Goal: Task Accomplishment & Management: Manage account settings

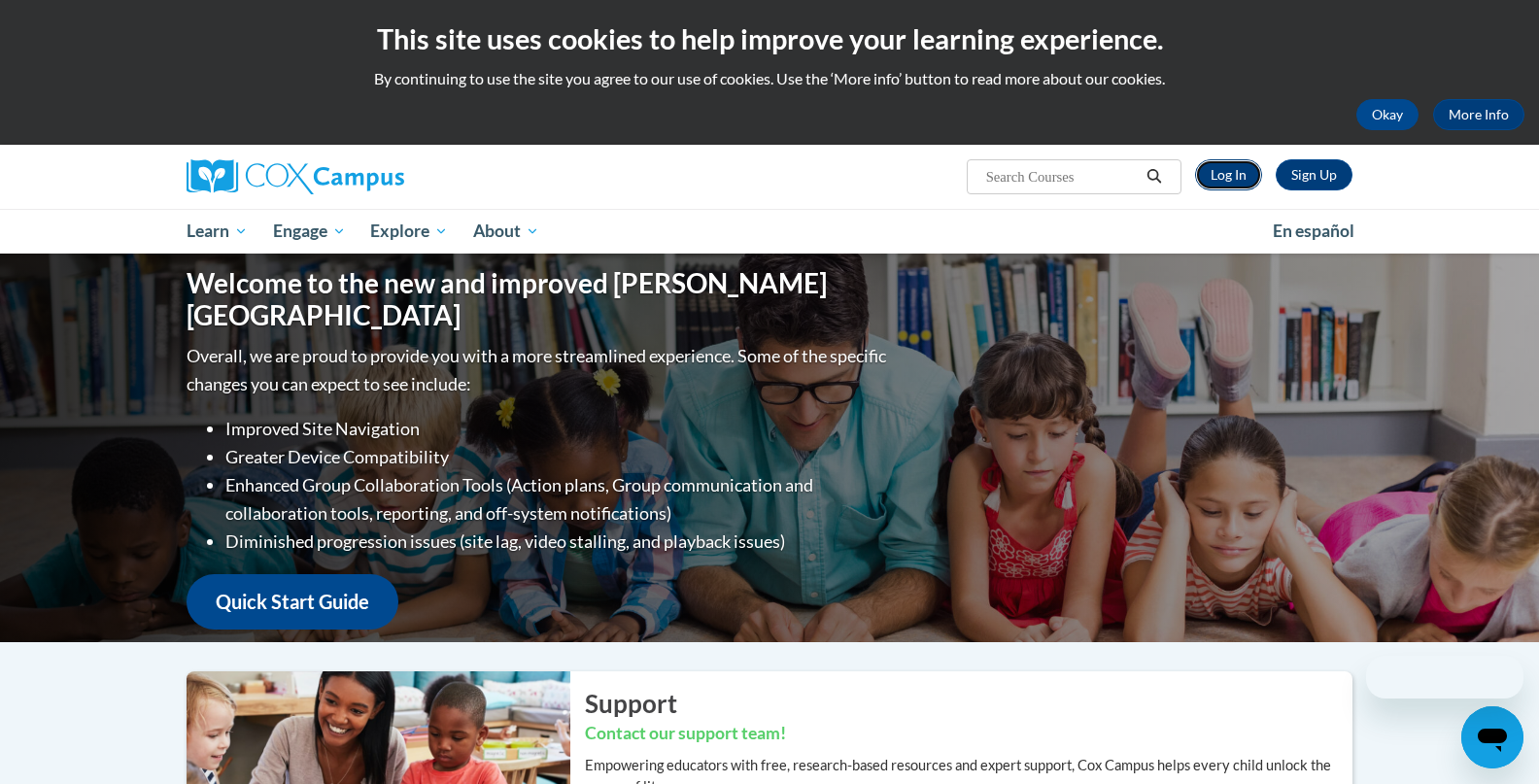
click at [1216, 173] on link "Log In" at bounding box center [1229, 175] width 67 height 32
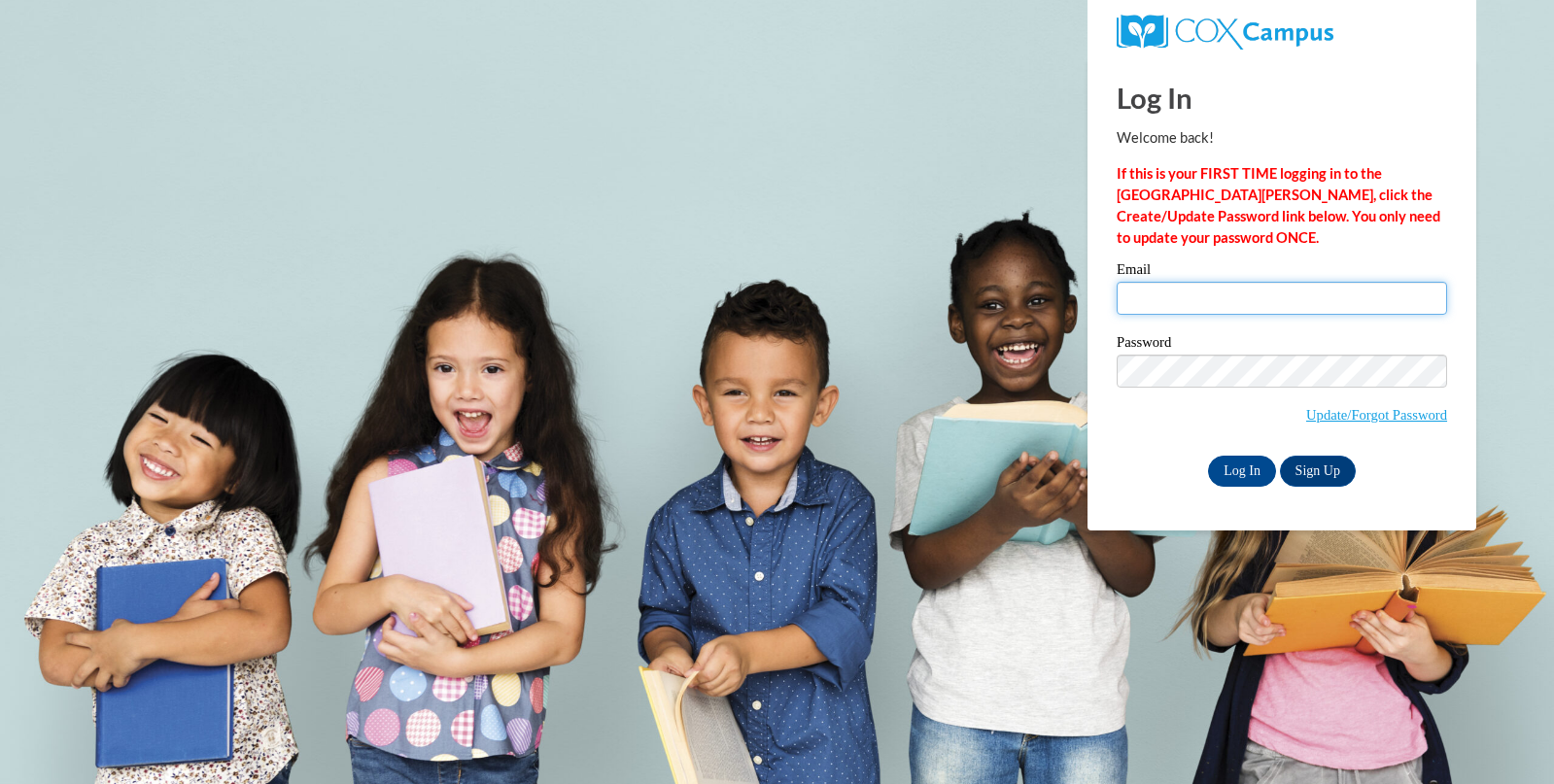
click at [1171, 289] on input "Email" at bounding box center [1281, 298] width 330 height 33
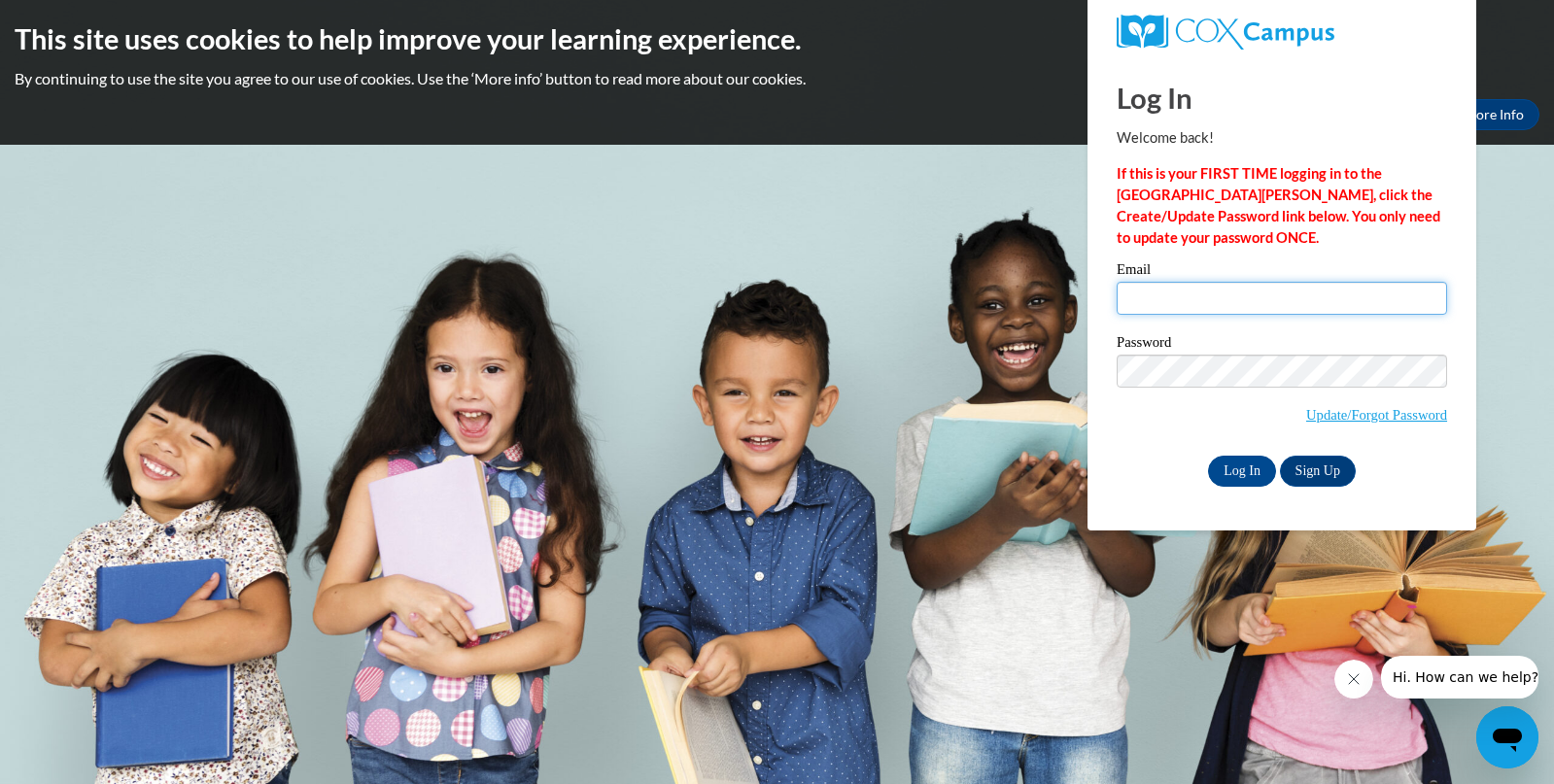
click at [1172, 307] on input "Email" at bounding box center [1281, 298] width 330 height 33
type input "[EMAIL_ADDRESS][DOMAIN_NAME]"
click at [1241, 467] on input "Log In" at bounding box center [1242, 472] width 68 height 32
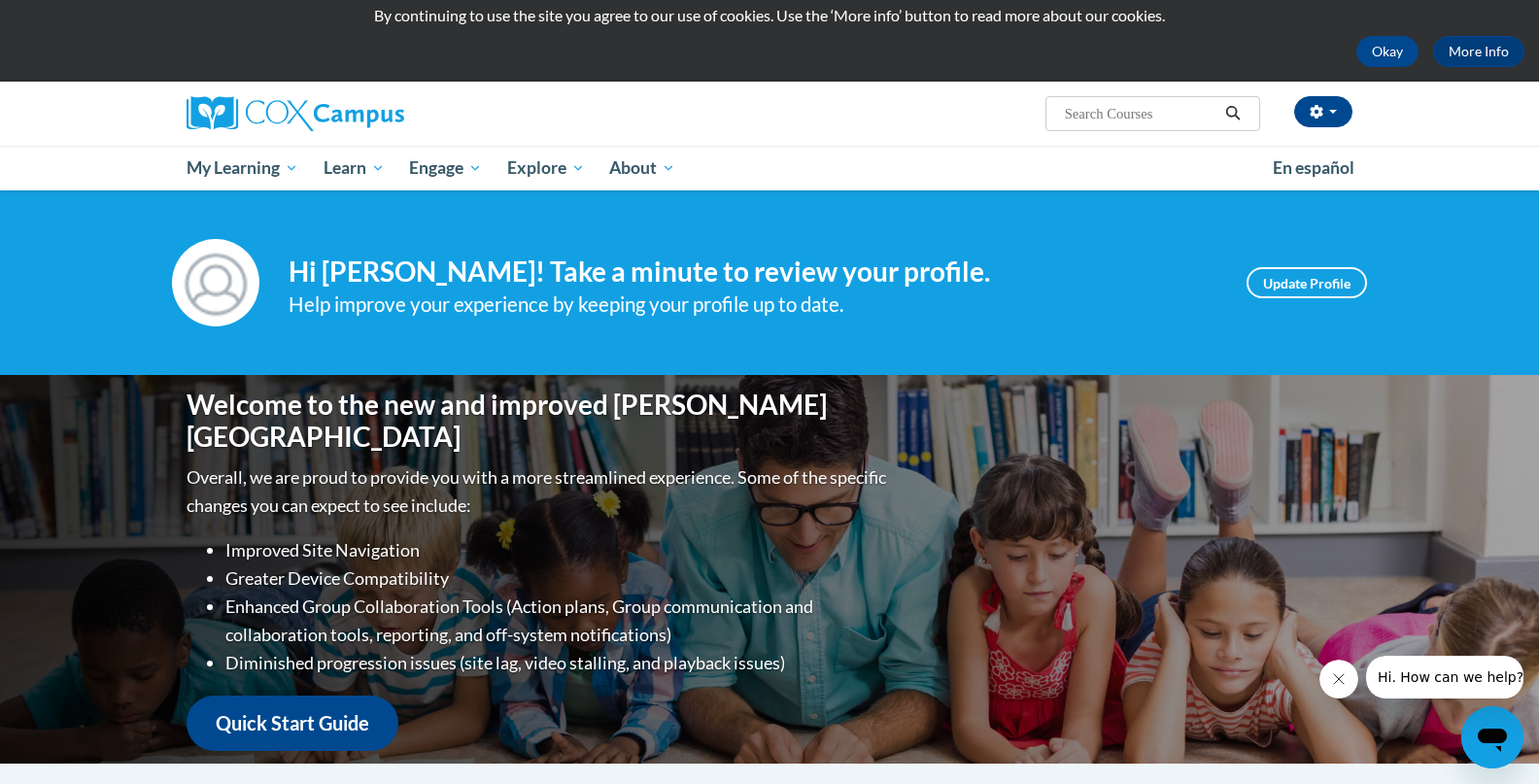
scroll to position [118, 0]
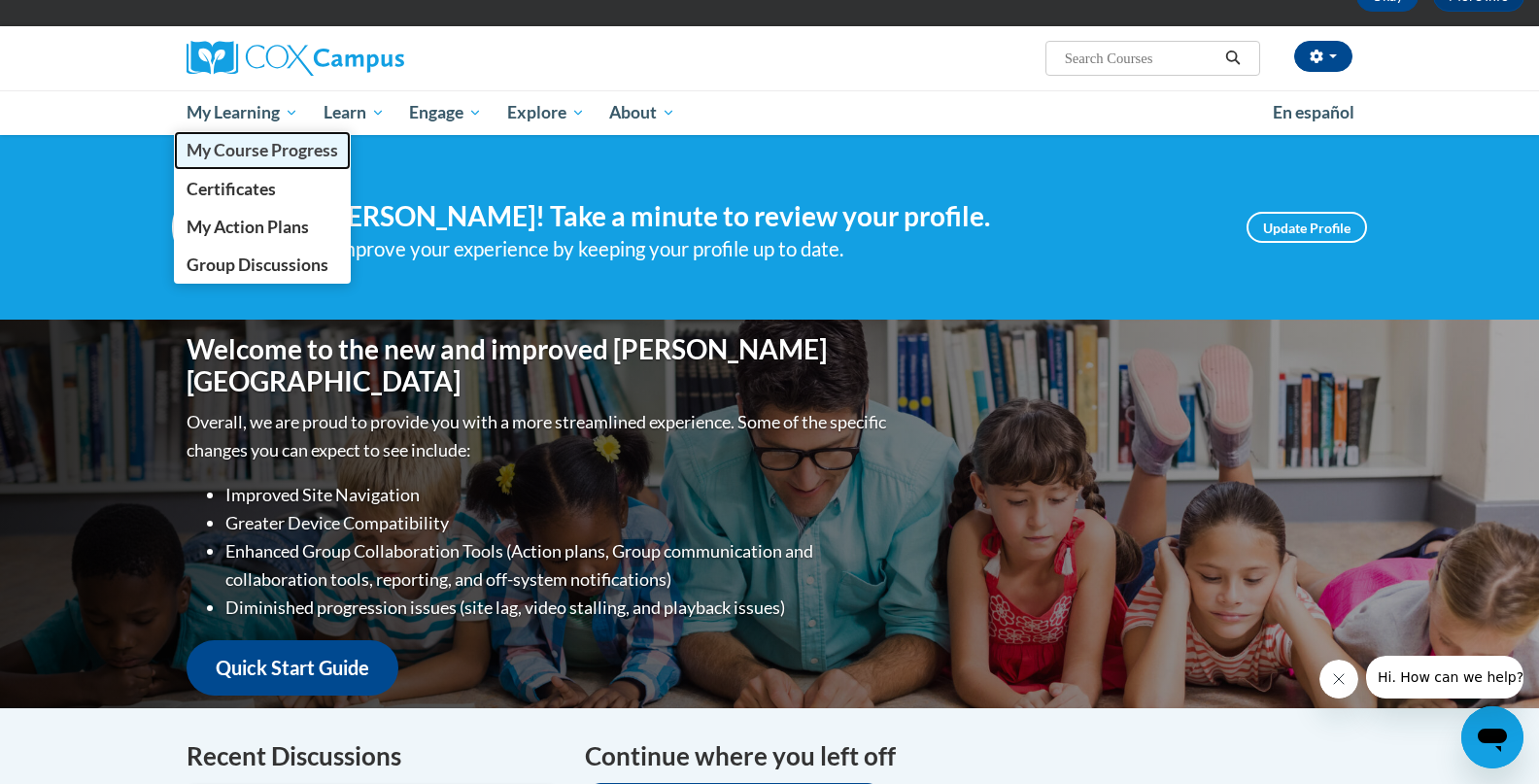
click at [254, 150] on span "My Course Progress" at bounding box center [262, 150] width 152 height 21
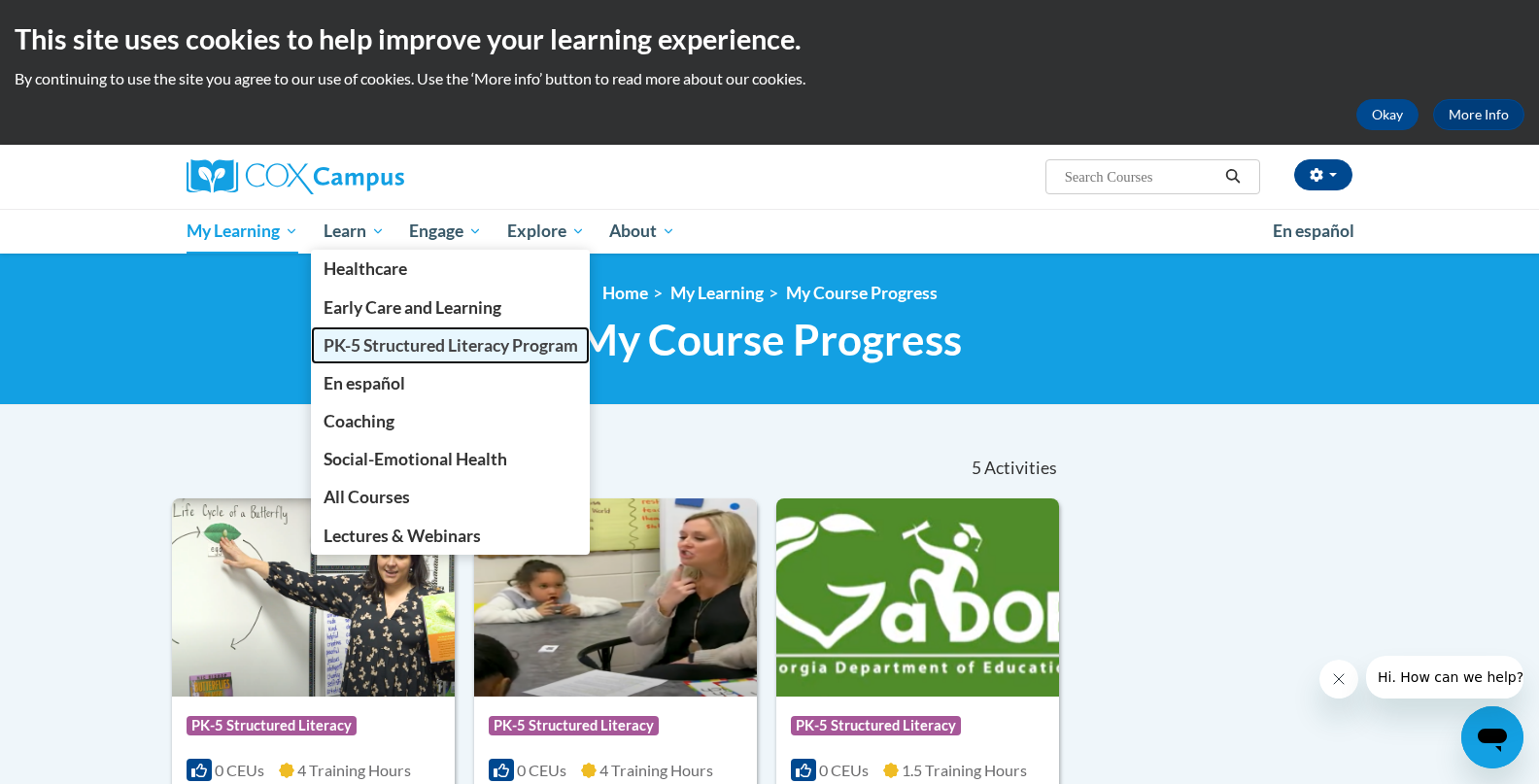
click at [386, 345] on span "PK-5 Structured Literacy Program" at bounding box center [450, 345] width 254 height 21
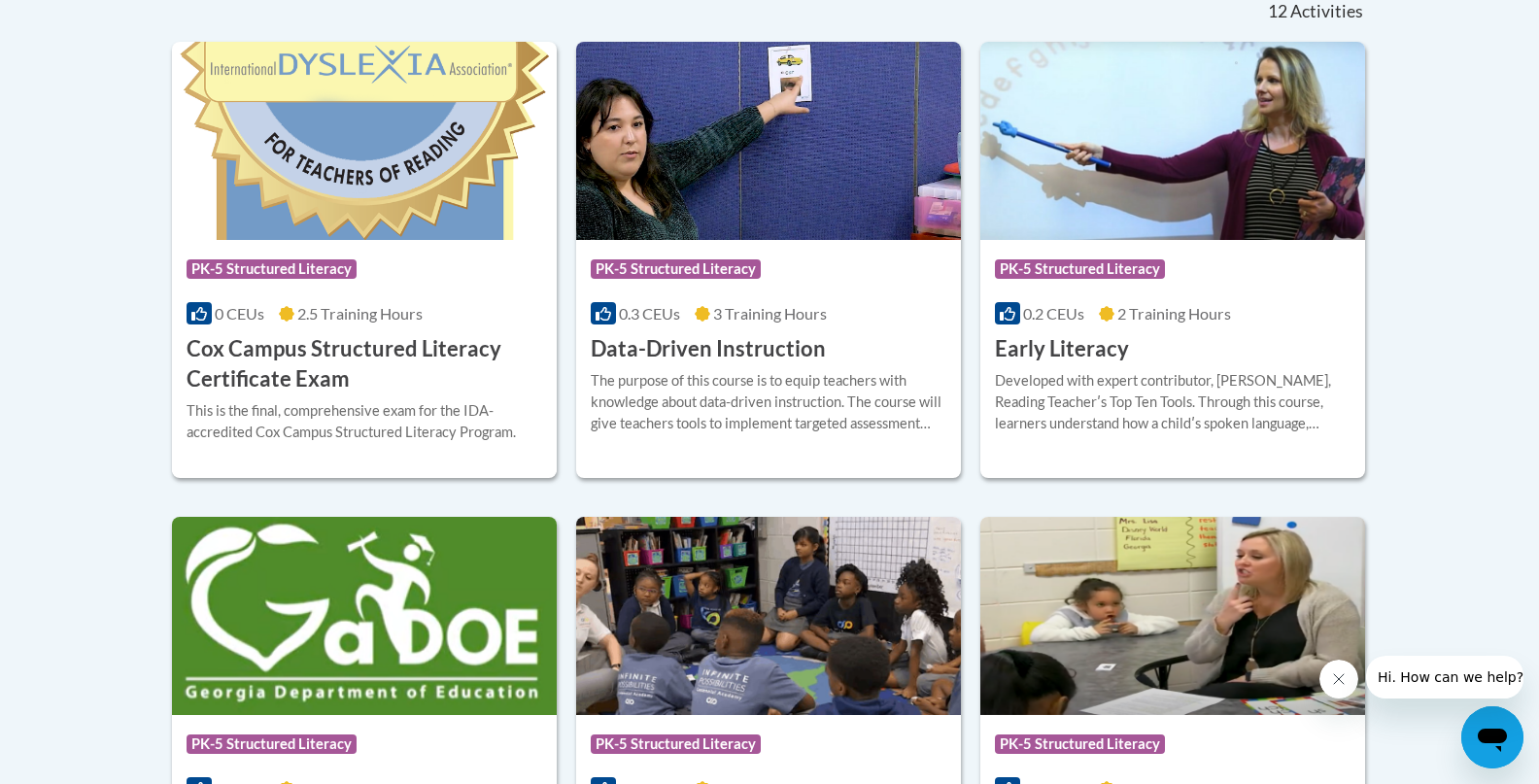
scroll to position [845, 0]
